Goal: Information Seeking & Learning: Check status

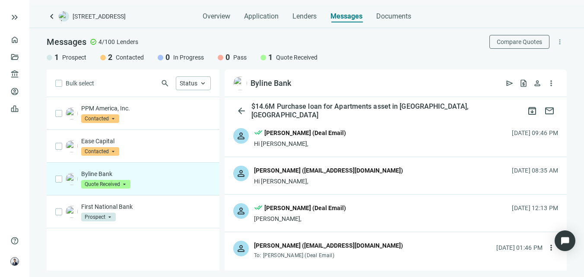
scroll to position [1238, 0]
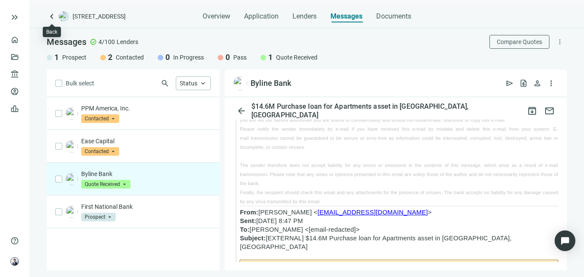
click at [50, 15] on span "keyboard_arrow_left" at bounding box center [52, 16] width 10 height 10
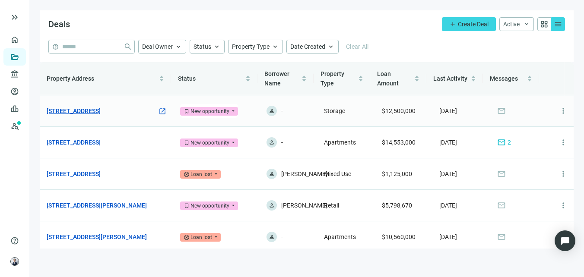
click at [101, 108] on link "[STREET_ADDRESS]" at bounding box center [74, 110] width 54 height 9
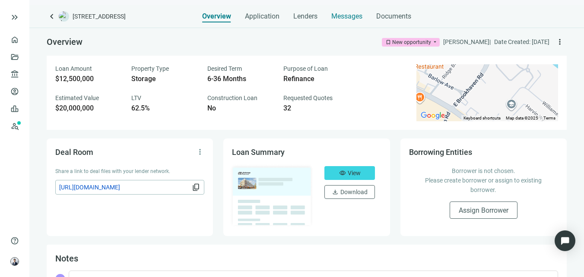
click at [332, 20] on div "Messages" at bounding box center [346, 16] width 31 height 9
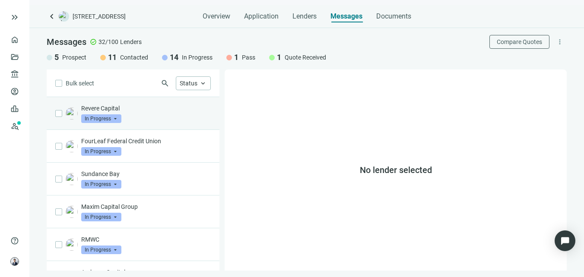
click at [143, 108] on p "Revere Capital" at bounding box center [146, 108] width 130 height 9
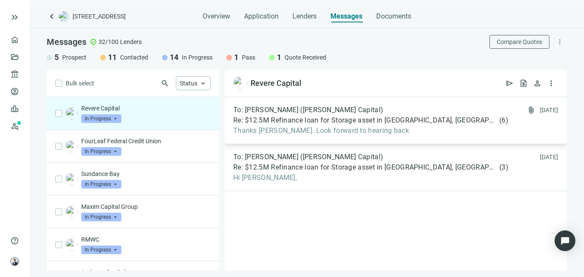
click at [287, 123] on span "Re: $12.5M Refinance loan for Storage asset in Brookhaven, PA" at bounding box center [365, 120] width 264 height 9
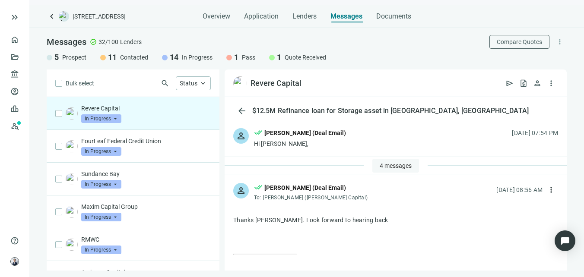
click at [389, 167] on span "4 messages" at bounding box center [396, 165] width 32 height 7
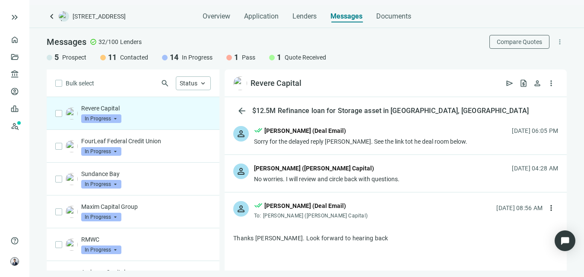
scroll to position [130, 0]
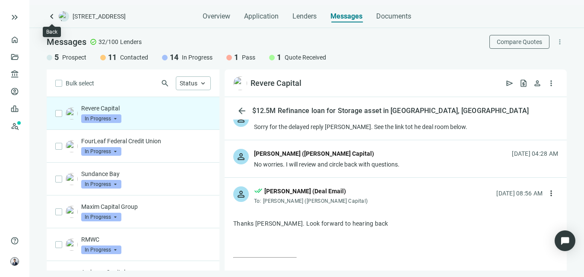
click at [48, 20] on span "keyboard_arrow_left" at bounding box center [52, 16] width 10 height 10
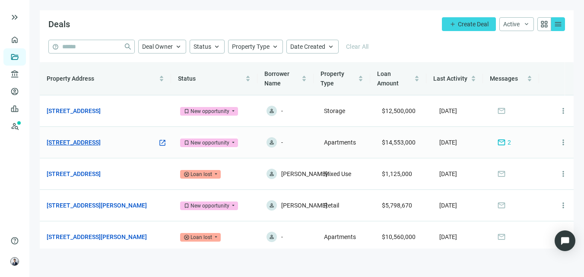
click at [101, 141] on link "[STREET_ADDRESS]" at bounding box center [74, 142] width 54 height 9
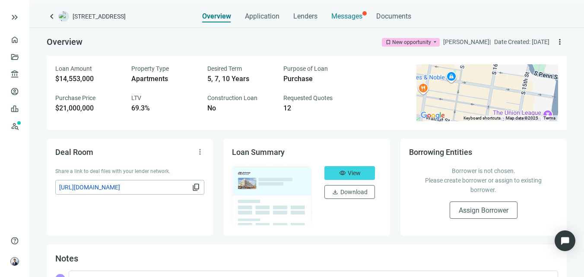
click at [342, 18] on span "Messages" at bounding box center [346, 16] width 31 height 8
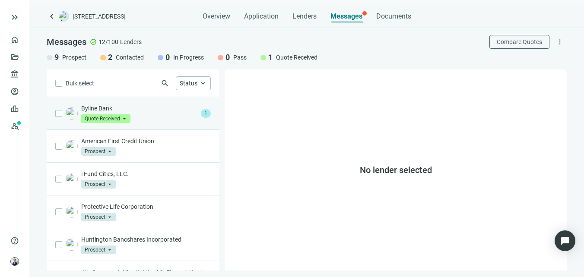
click at [162, 108] on p "Byline Bank" at bounding box center [139, 108] width 116 height 9
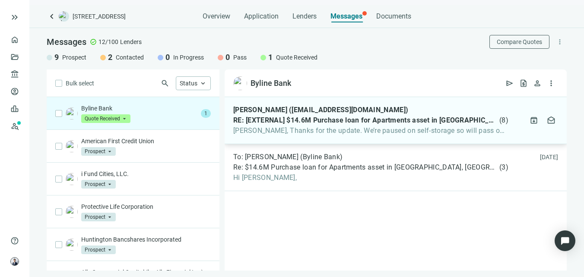
click at [307, 129] on span "Pat, Thanks for the update. We’re paused on self-storage so will pass on that" at bounding box center [370, 131] width 275 height 9
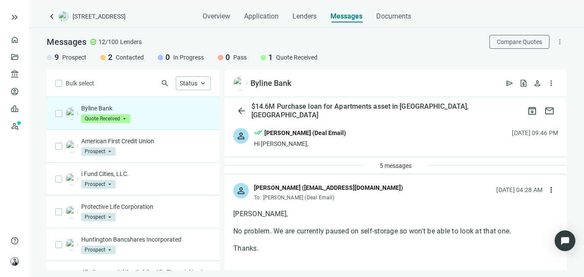
click at [384, 179] on div "person Jason Mangawan (jwm3814@bylinebank.com) To: George Johnson (Deal Email) …" at bounding box center [396, 188] width 342 height 28
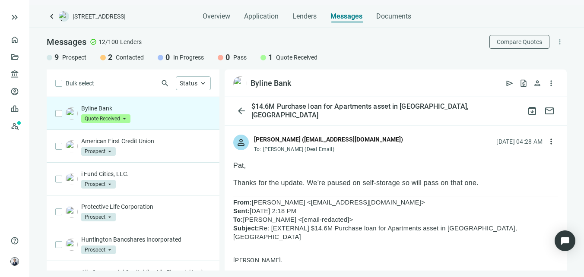
scroll to position [86, 0]
click at [376, 139] on div "[PERSON_NAME] ([EMAIL_ADDRESS][DOMAIN_NAME])" at bounding box center [328, 138] width 149 height 9
click at [393, 138] on div "person Jason Mangawan (jwm3814@bylinebank.com) To: Patrick Kernan (Deal Email) …" at bounding box center [396, 140] width 342 height 28
click at [50, 19] on span "keyboard_arrow_left" at bounding box center [52, 16] width 10 height 10
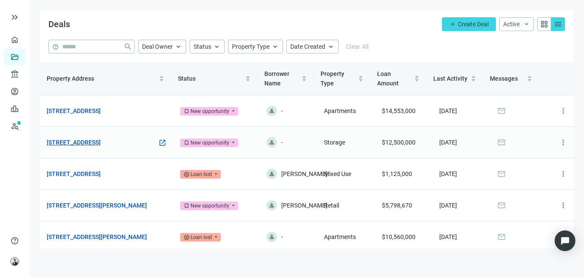
click at [101, 139] on link "[STREET_ADDRESS]" at bounding box center [74, 142] width 54 height 9
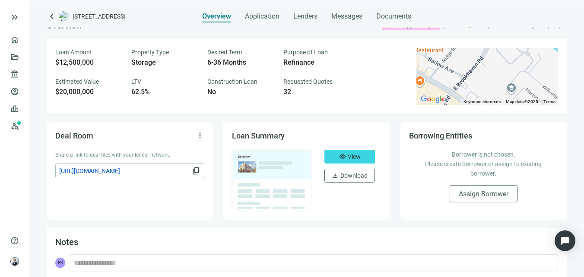
scroll to position [25, 0]
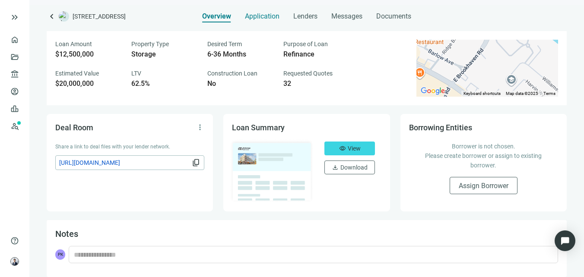
click at [274, 16] on span "Application" at bounding box center [262, 16] width 35 height 9
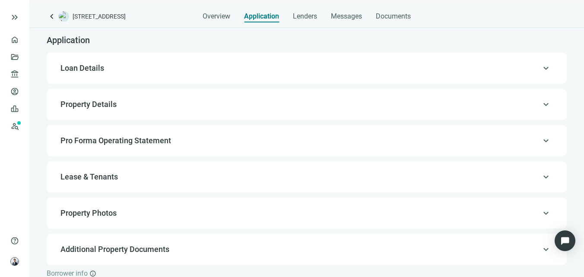
click at [363, 18] on div "Overview Application Lenders Messages Documents" at bounding box center [307, 13] width 208 height 17
click at [347, 18] on span "Messages" at bounding box center [346, 16] width 31 height 8
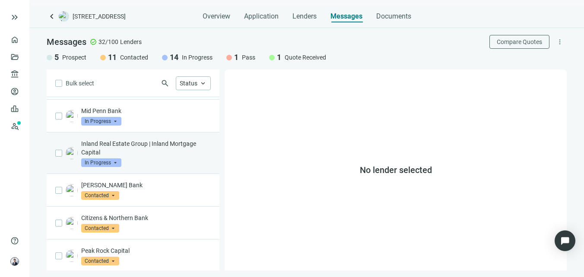
scroll to position [1, 0]
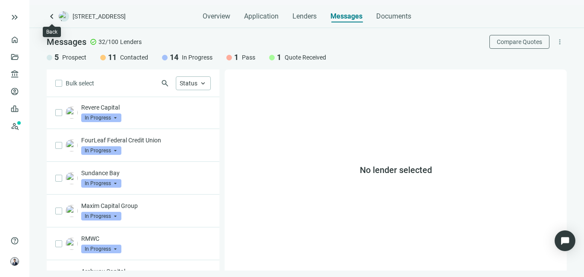
click at [49, 14] on span "keyboard_arrow_left" at bounding box center [52, 16] width 10 height 10
